Goal: Book appointment/travel/reservation

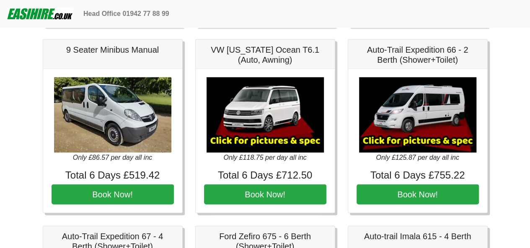
scroll to position [957, 0]
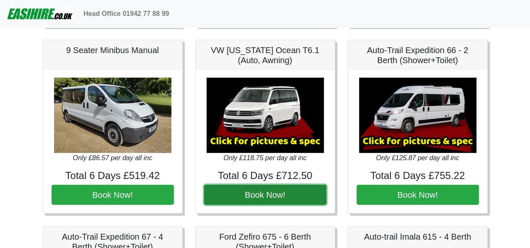
click at [271, 193] on button "Book Now!" at bounding box center [265, 195] width 122 height 20
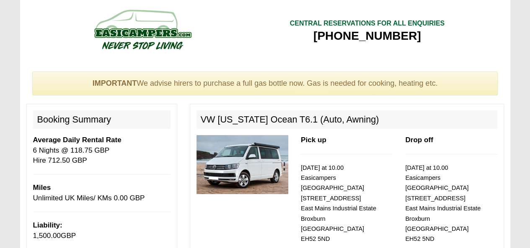
click at [264, 163] on img at bounding box center [242, 164] width 92 height 59
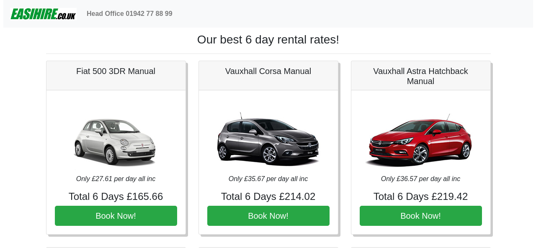
scroll to position [952, 0]
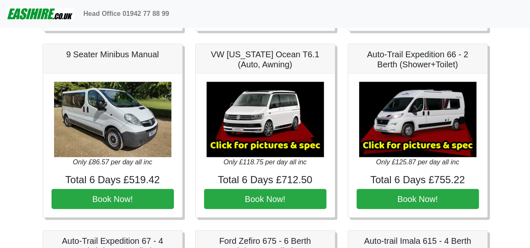
click at [250, 134] on img at bounding box center [264, 119] width 117 height 75
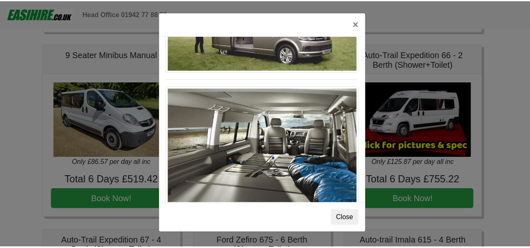
scroll to position [911, 0]
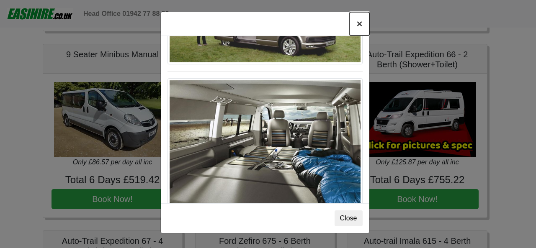
click at [356, 22] on button "×" at bounding box center [359, 23] width 19 height 23
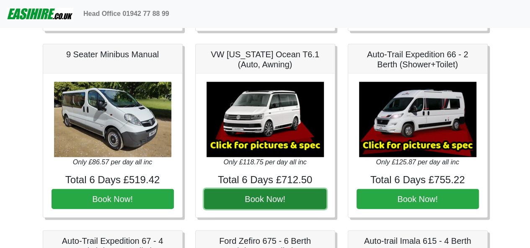
click at [306, 196] on button "Book Now!" at bounding box center [265, 199] width 122 height 20
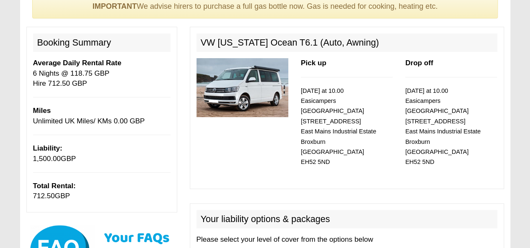
scroll to position [77, 0]
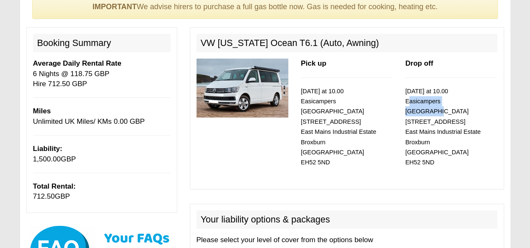
drag, startPoint x: 402, startPoint y: 102, endPoint x: 472, endPoint y: 103, distance: 70.0
click at [472, 103] on div "Drop off [DATE] at 10.00 Easicampers [GEOGRAPHIC_DATA] [STREET_ADDRESS]" at bounding box center [451, 116] width 104 height 114
copy small "Easicampers [GEOGRAPHIC_DATA]"
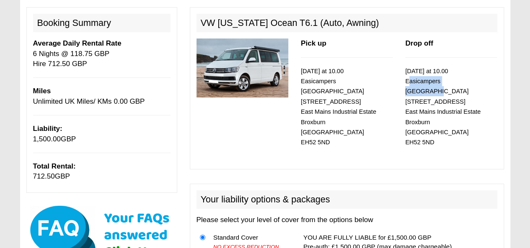
scroll to position [65, 0]
